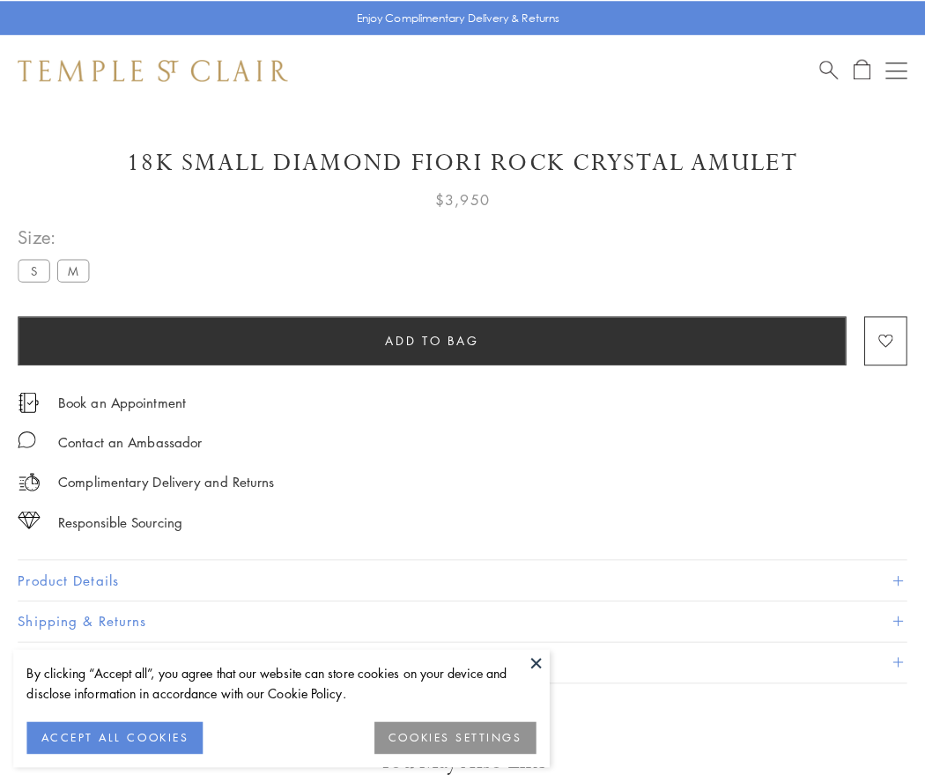
scroll to position [75, 0]
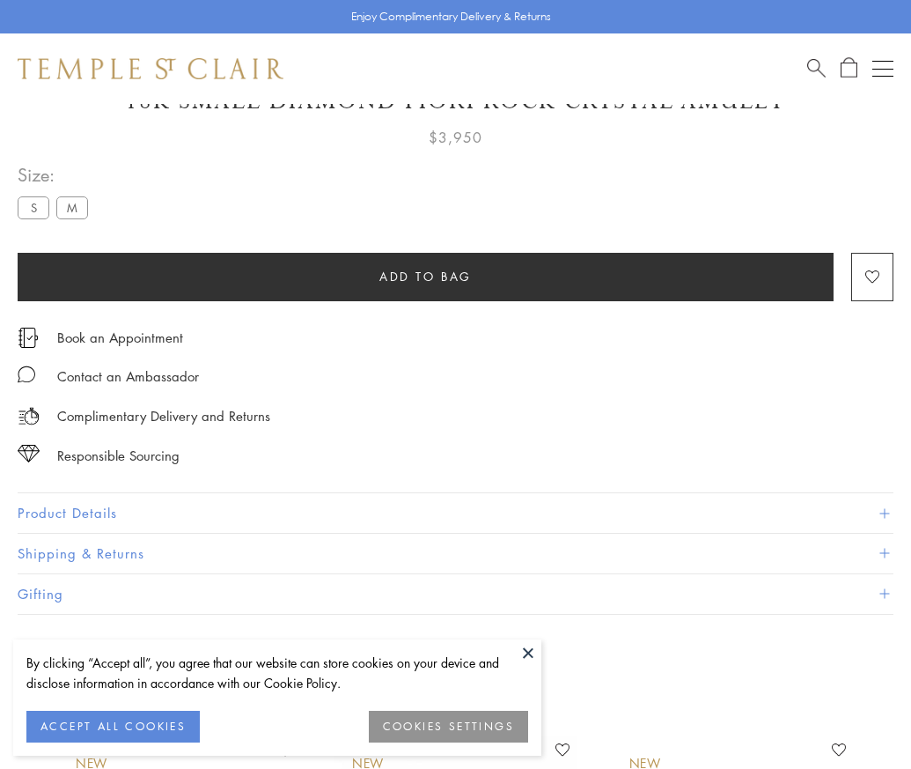
click at [425, 276] on span "Add to bag" at bounding box center [425, 276] width 92 height 19
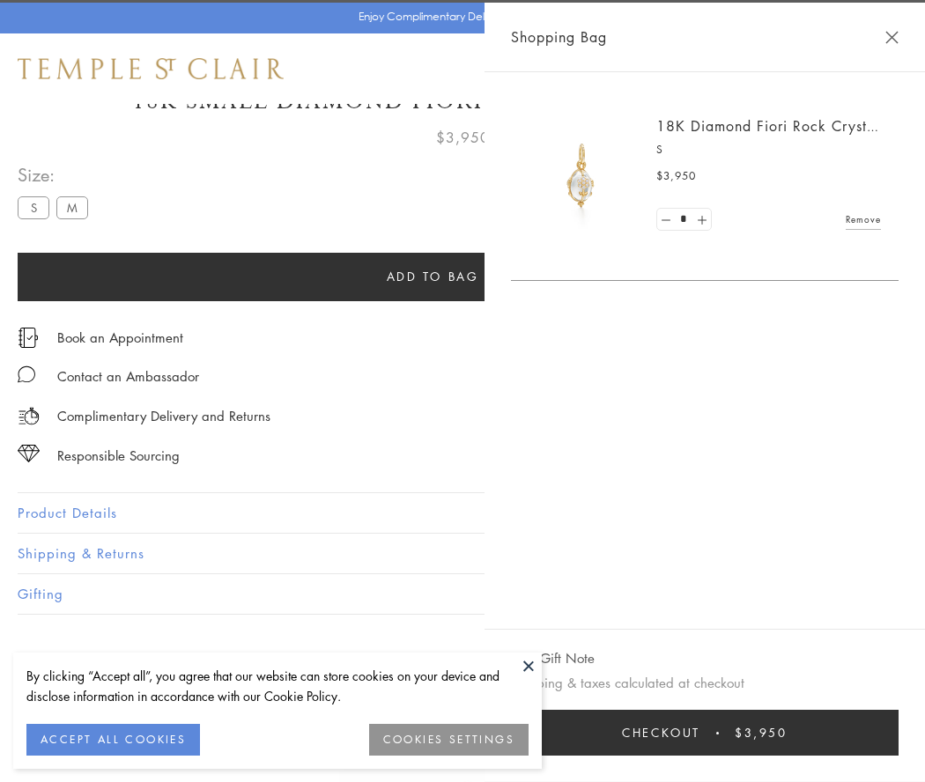
click at [898, 733] on button "Checkout $3,950" at bounding box center [704, 733] width 387 height 46
